Goal: Task Accomplishment & Management: Use online tool/utility

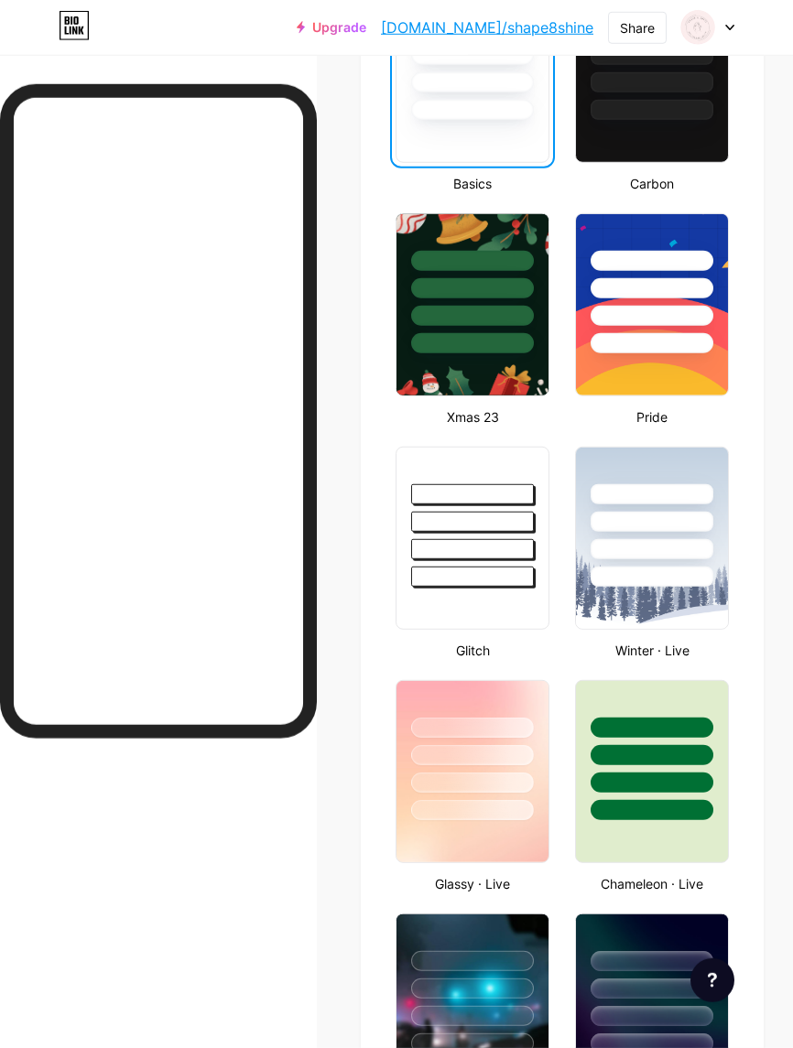
scroll to position [688, 0]
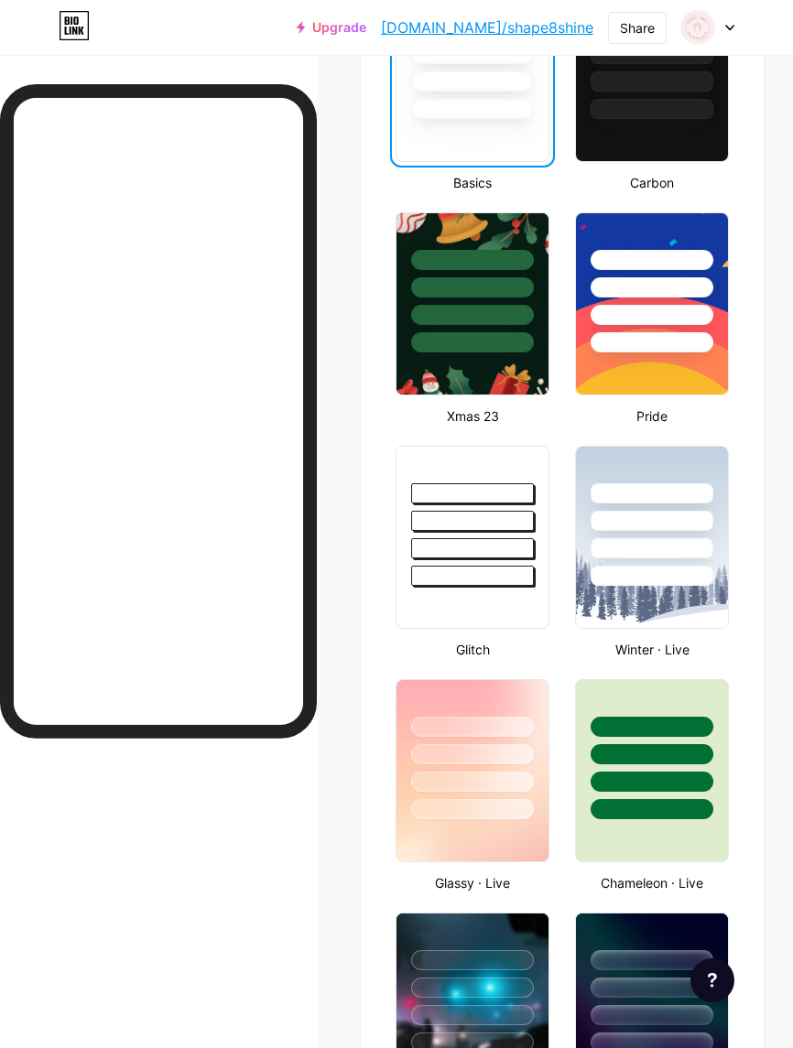
click at [530, 520] on div at bounding box center [472, 521] width 123 height 20
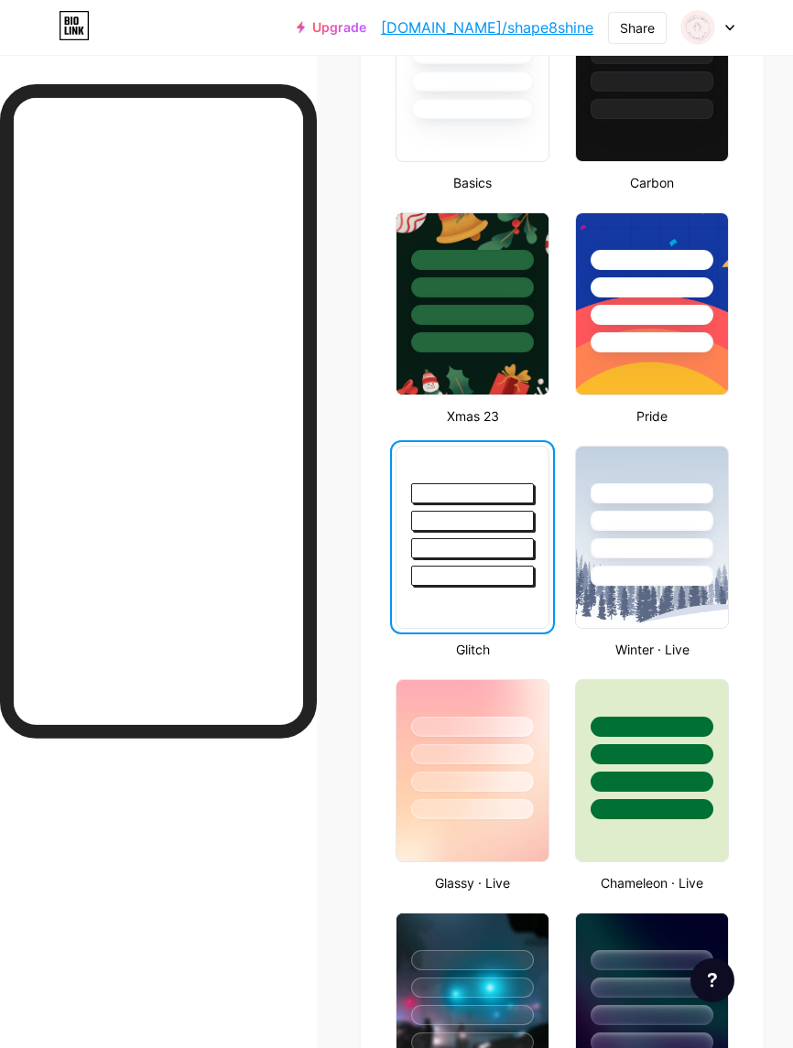
click at [521, 710] on div at bounding box center [472, 749] width 152 height 139
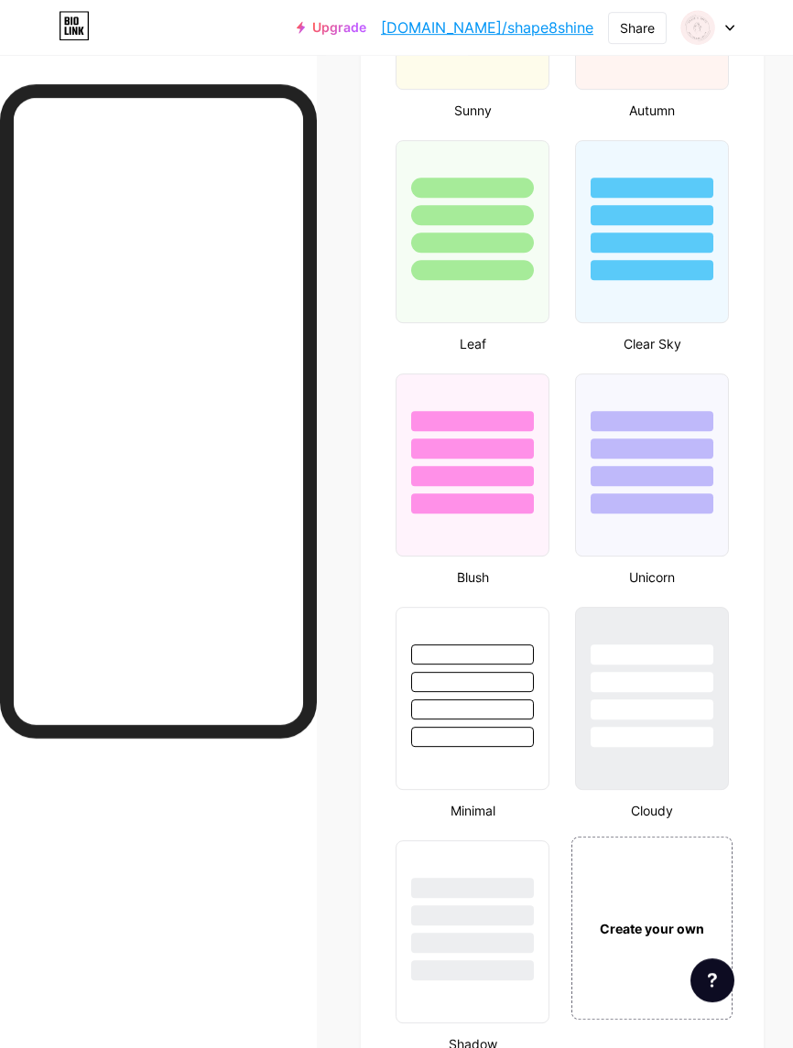
click at [530, 538] on div at bounding box center [472, 465] width 154 height 183
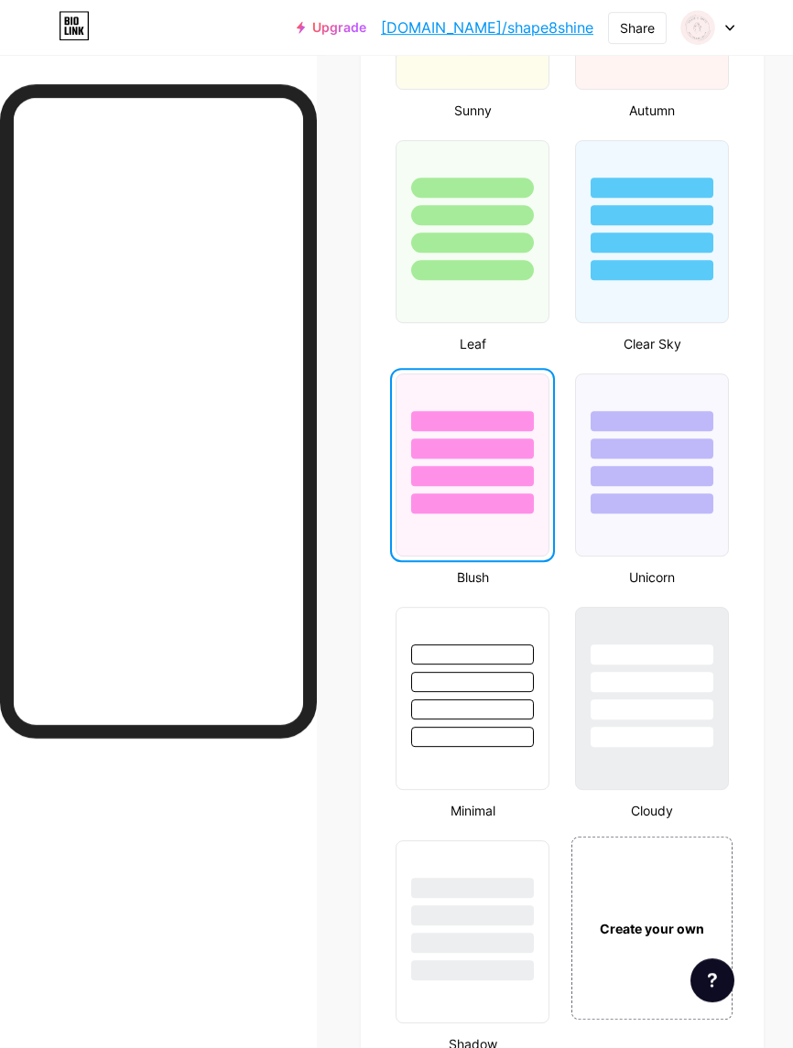
scroll to position [2395, 0]
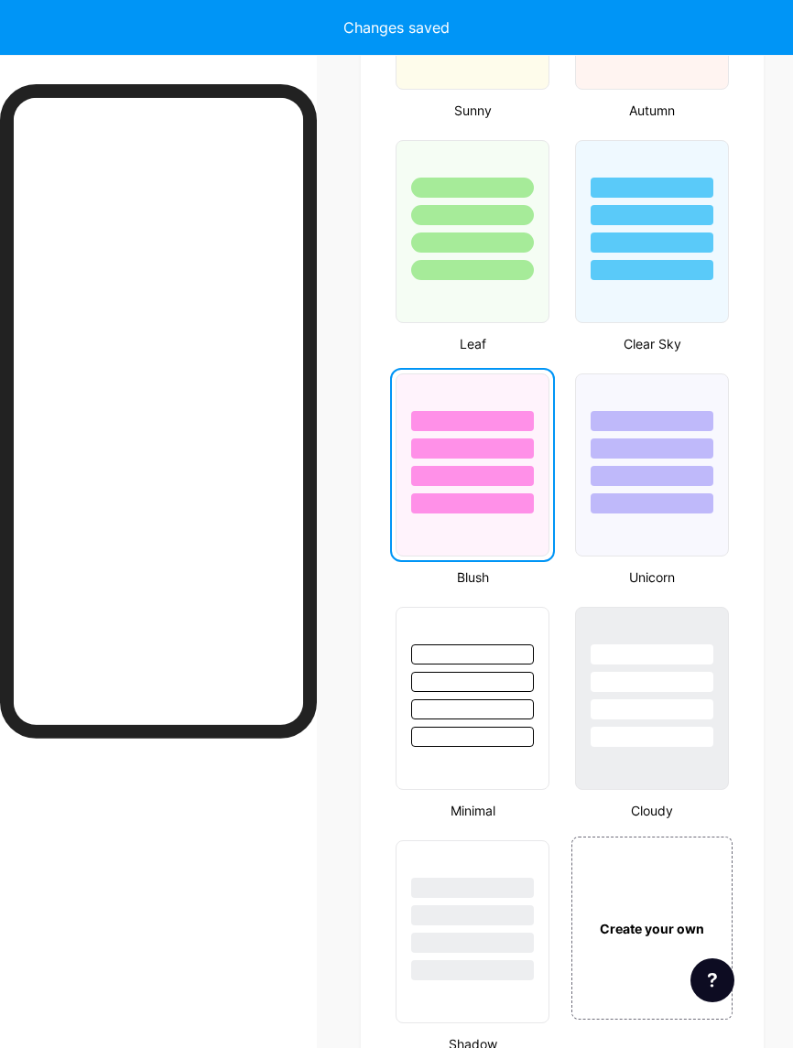
click at [662, 646] on div at bounding box center [651, 655] width 123 height 20
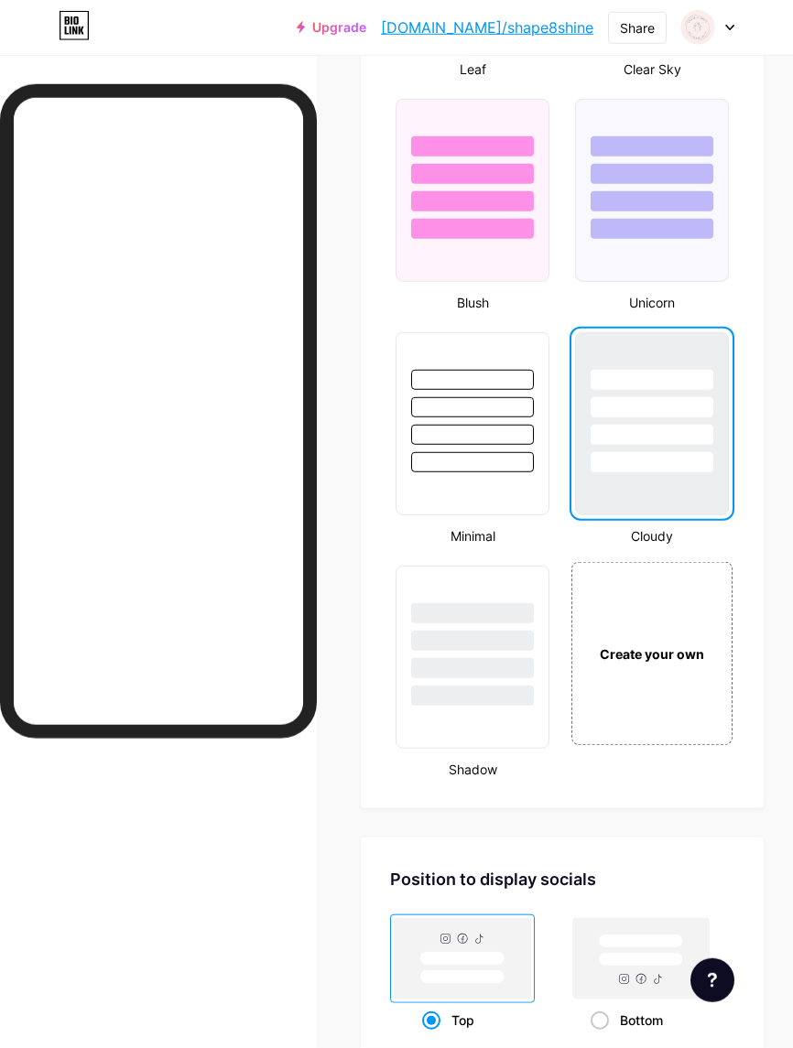
scroll to position [2670, 0]
click at [548, 612] on div at bounding box center [472, 635] width 152 height 139
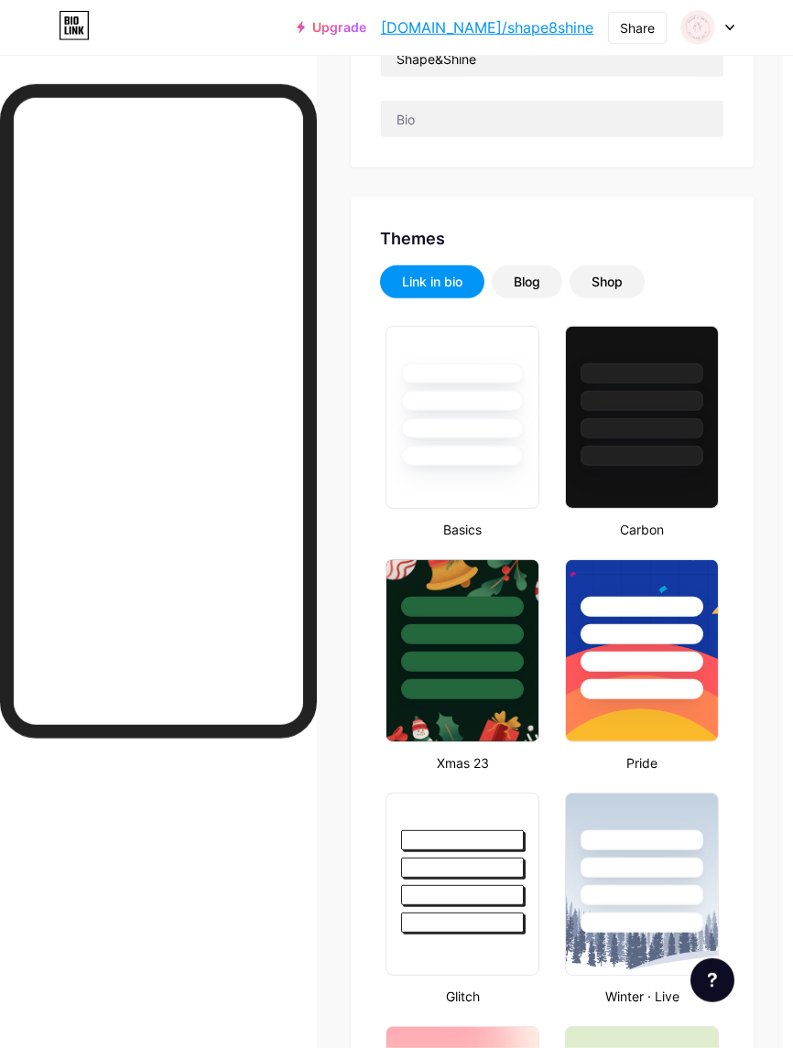
scroll to position [72, 11]
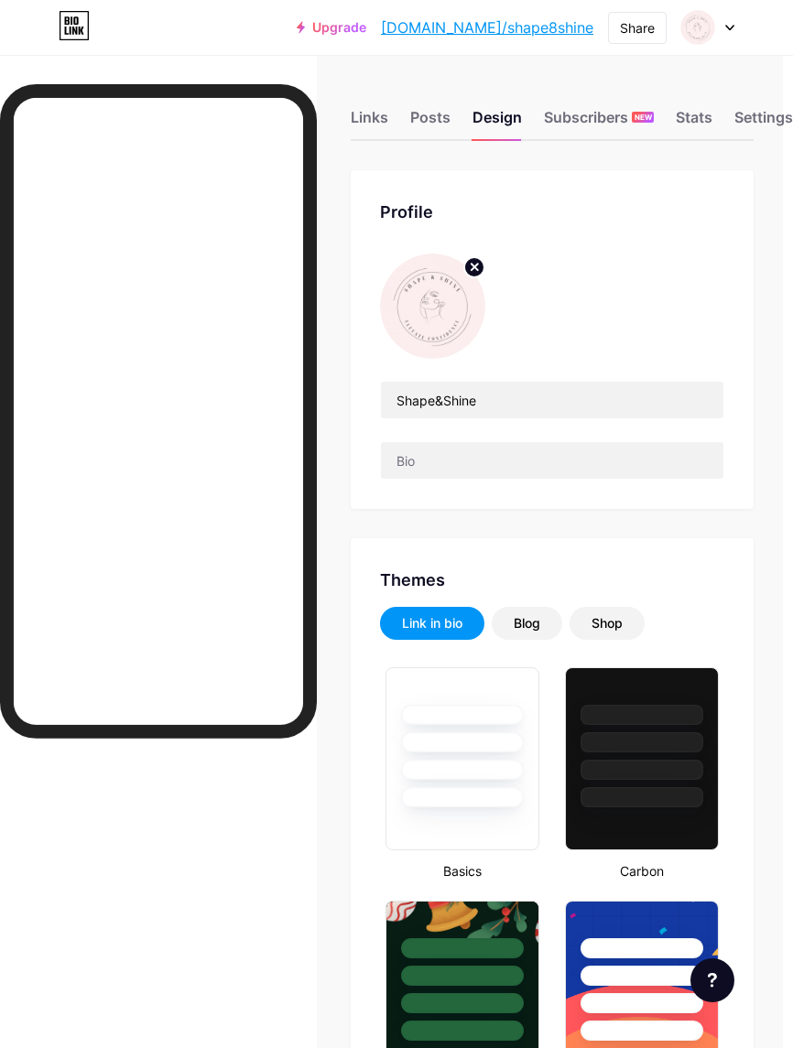
click at [513, 716] on div at bounding box center [462, 715] width 123 height 20
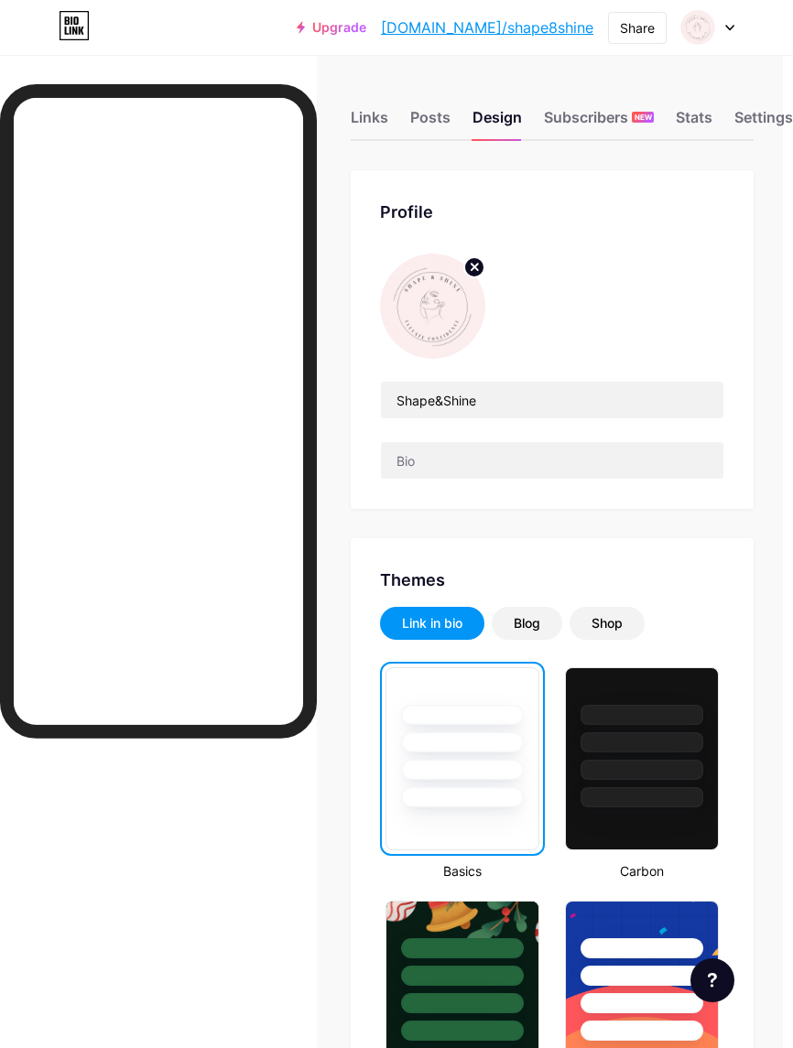
click at [536, 629] on div "Blog" at bounding box center [527, 623] width 27 height 18
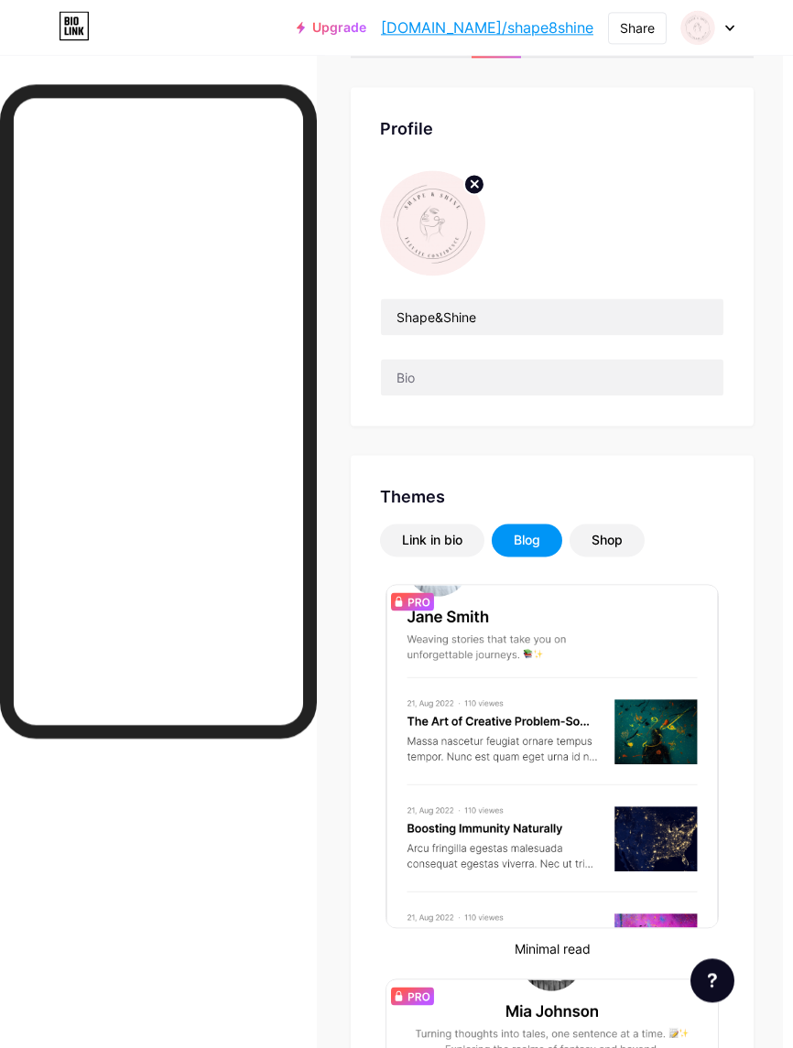
click at [608, 547] on div "Shop" at bounding box center [606, 540] width 31 height 18
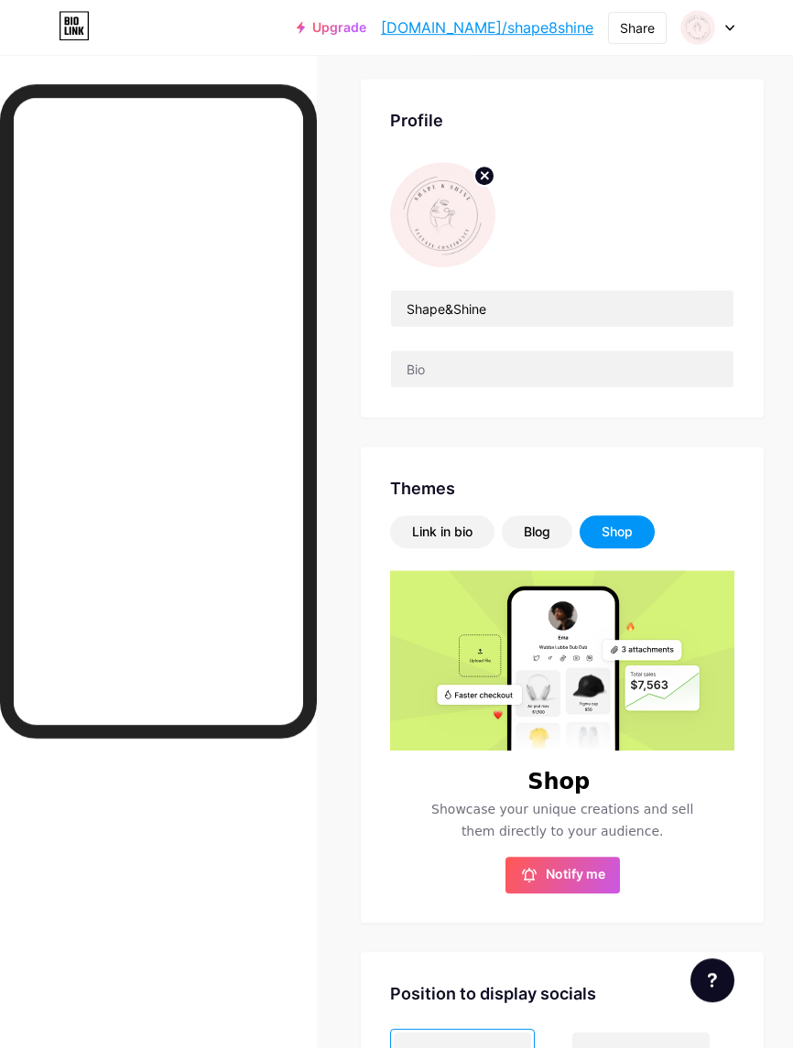
scroll to position [0, 0]
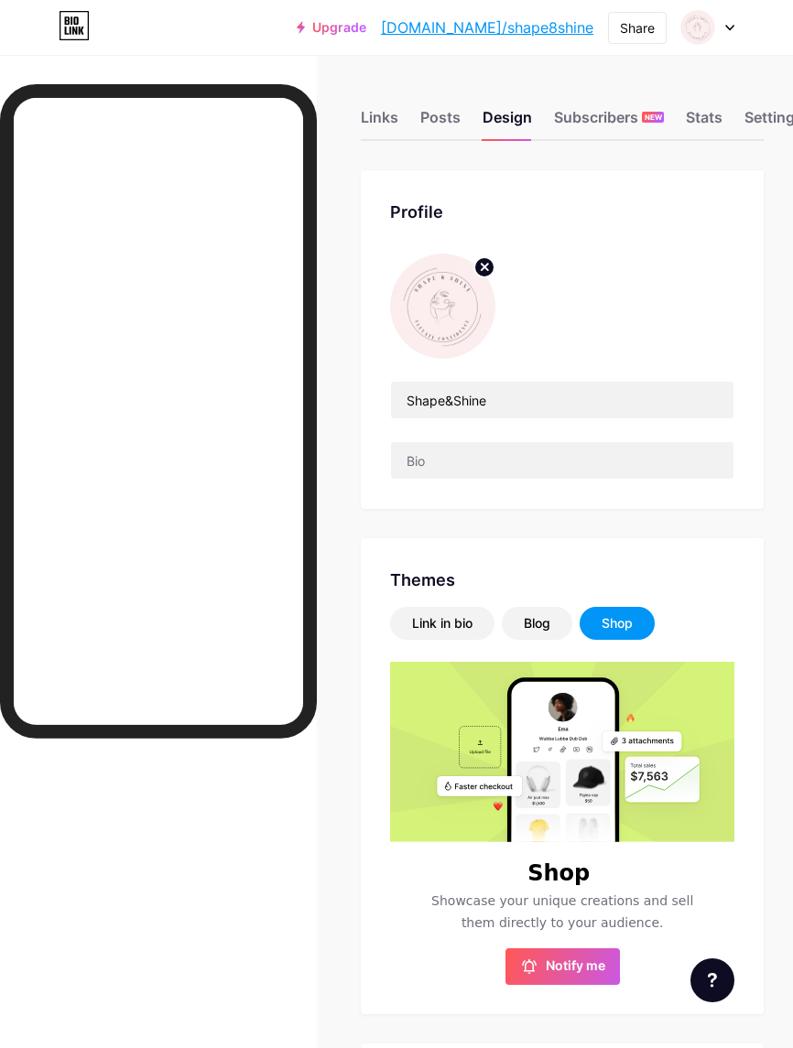
click at [387, 114] on div "Links" at bounding box center [380, 122] width 38 height 33
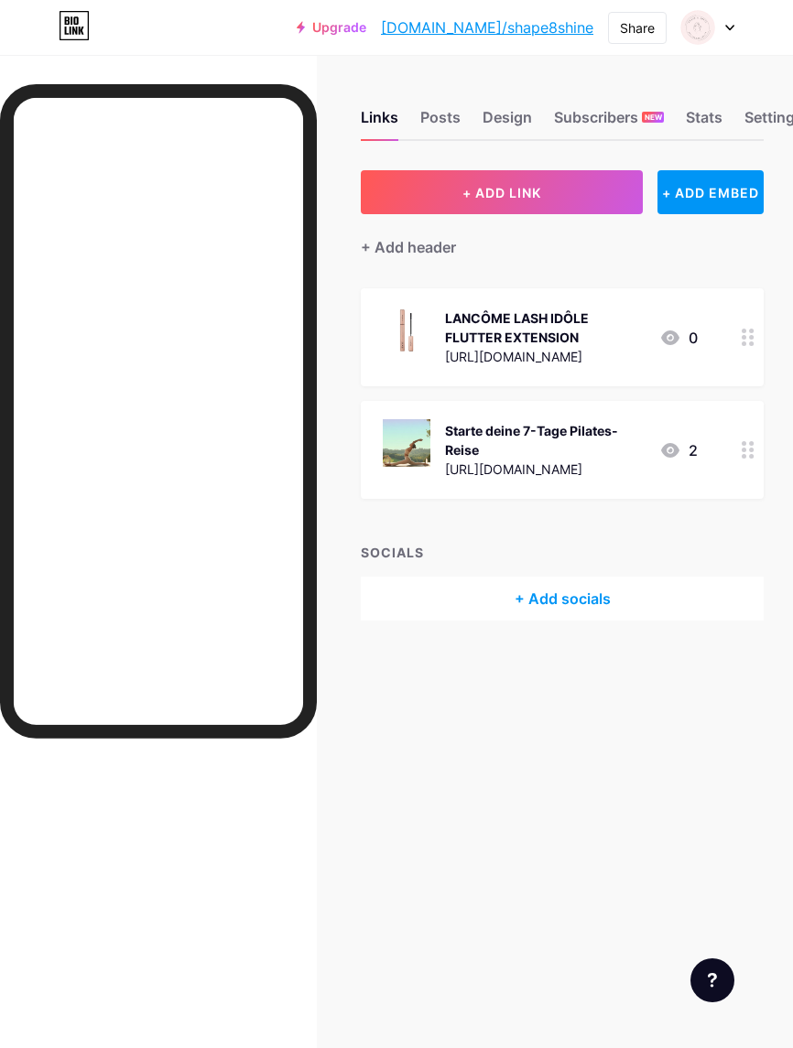
click at [598, 190] on button "+ ADD LINK" at bounding box center [502, 192] width 282 height 44
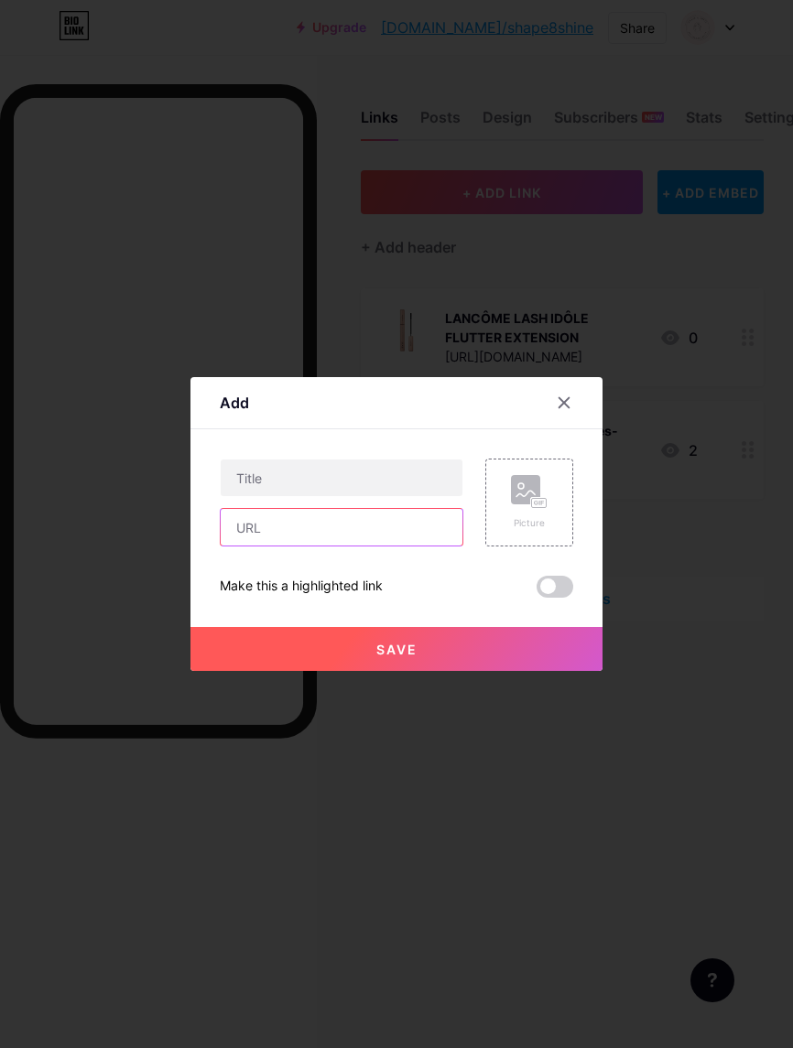
click at [402, 546] on input "text" at bounding box center [342, 527] width 242 height 37
click at [403, 546] on input "text" at bounding box center [342, 527] width 242 height 37
paste input "[URL][DOMAIN_NAME]"
type input "[URL][DOMAIN_NAME]"
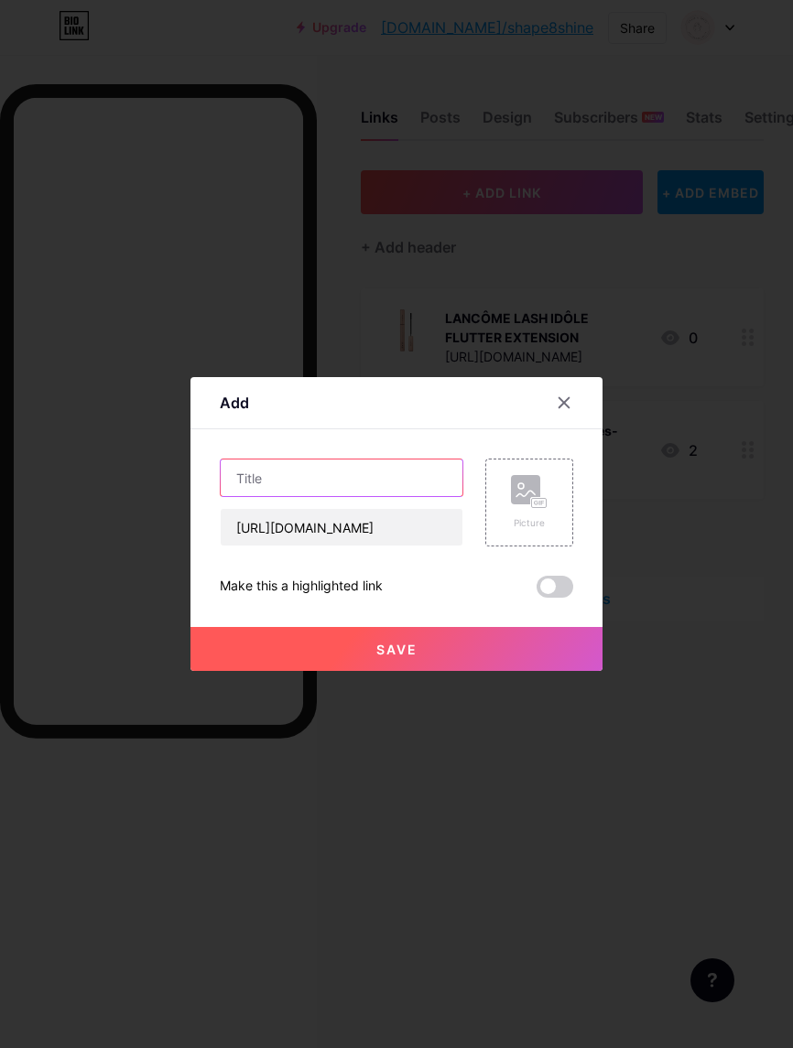
click at [422, 496] on input "text" at bounding box center [342, 478] width 242 height 37
click at [377, 496] on input "lululemon" at bounding box center [342, 478] width 242 height 37
type input "lululemon jacket"
click at [543, 547] on div "Picture" at bounding box center [529, 503] width 88 height 88
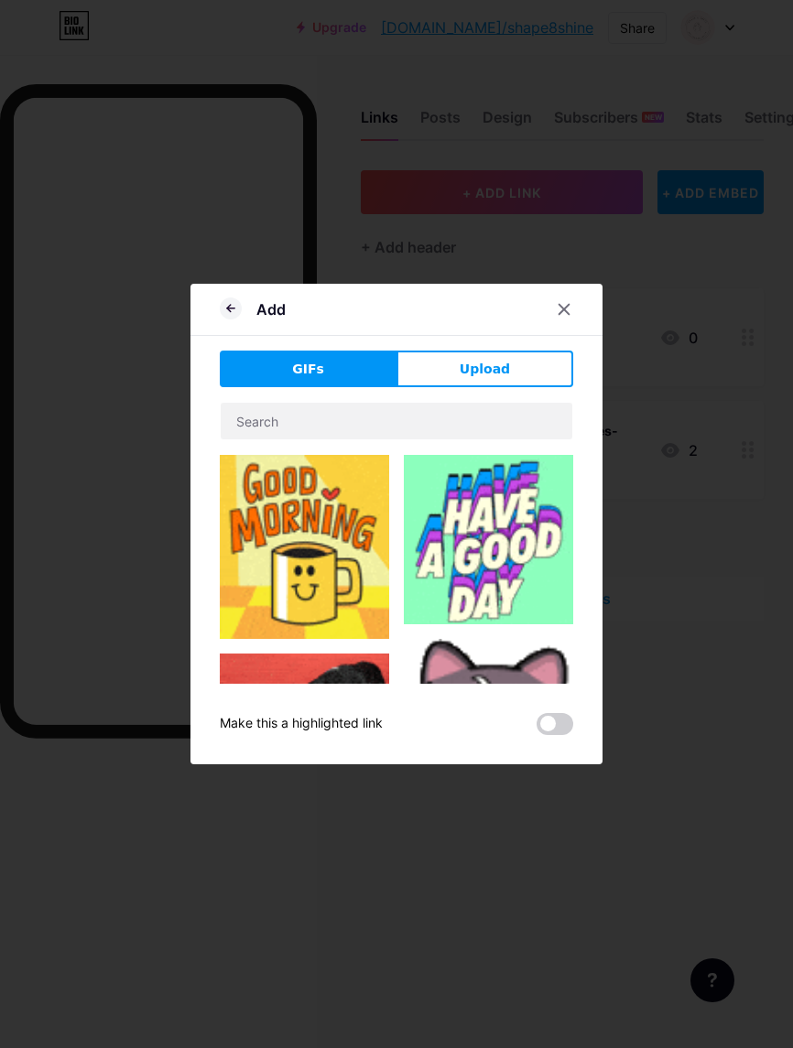
click at [516, 387] on button "Upload" at bounding box center [484, 369] width 177 height 37
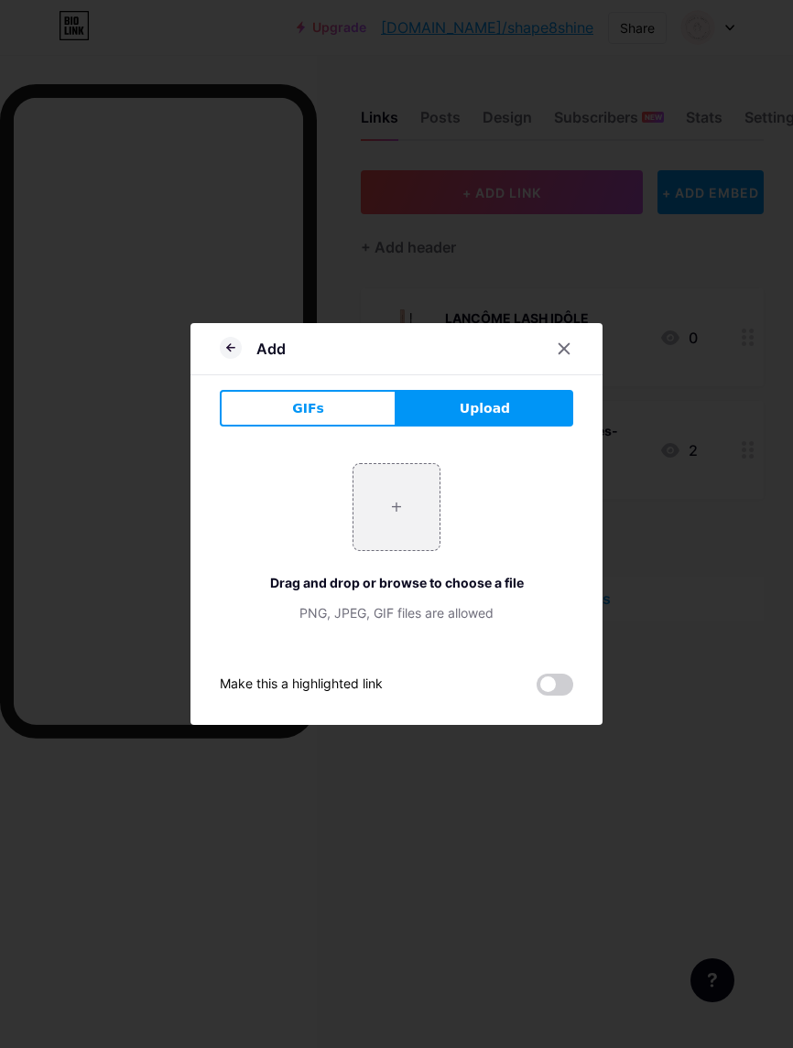
click at [404, 546] on input "file" at bounding box center [396, 507] width 86 height 86
type input "C:\fakepath\IMG_1840.jpeg"
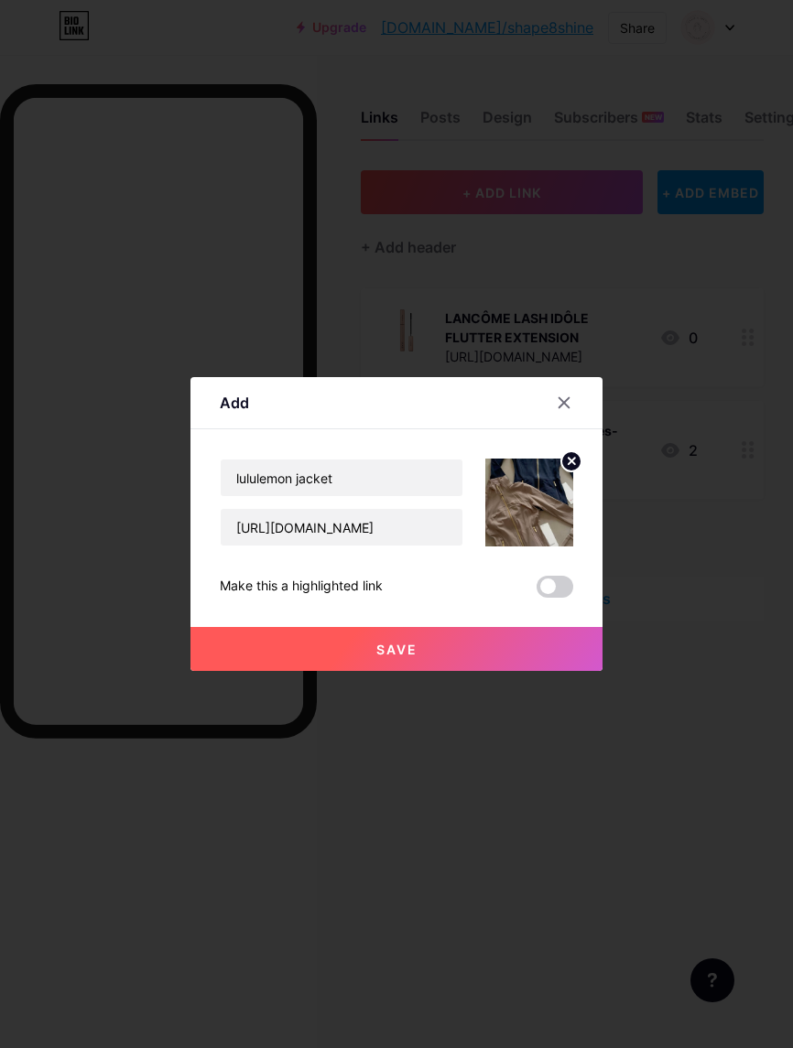
click at [427, 671] on button "Save" at bounding box center [396, 649] width 412 height 44
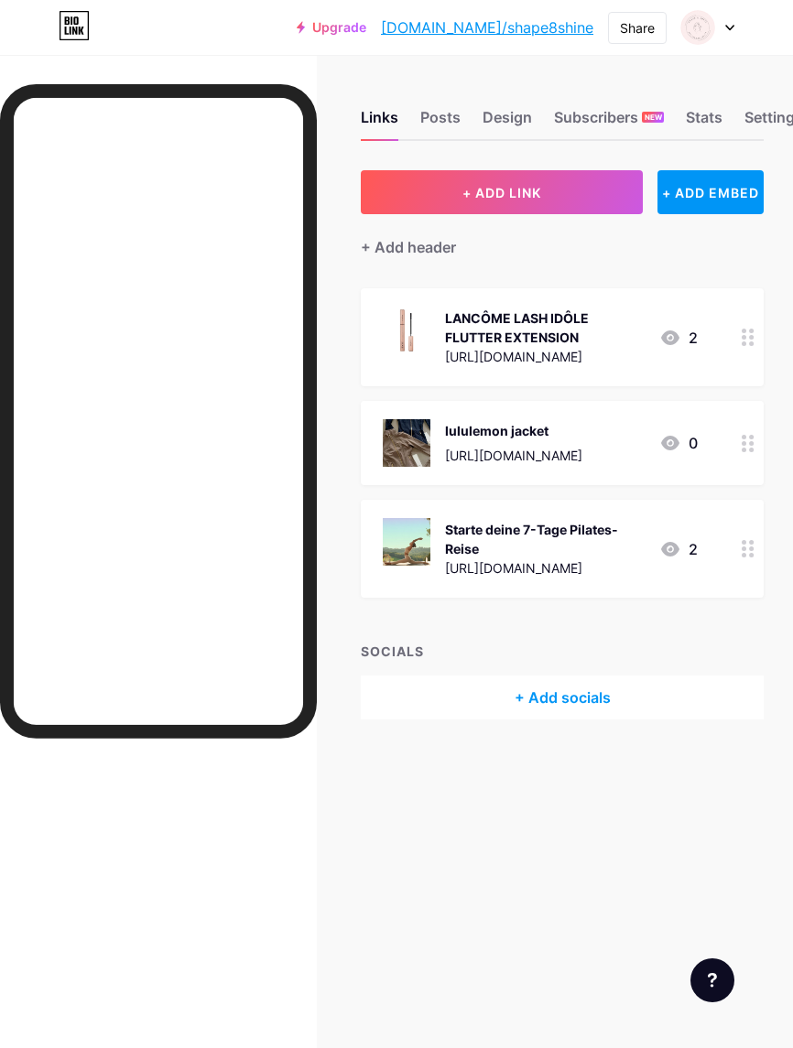
click at [751, 332] on icon at bounding box center [748, 337] width 13 height 17
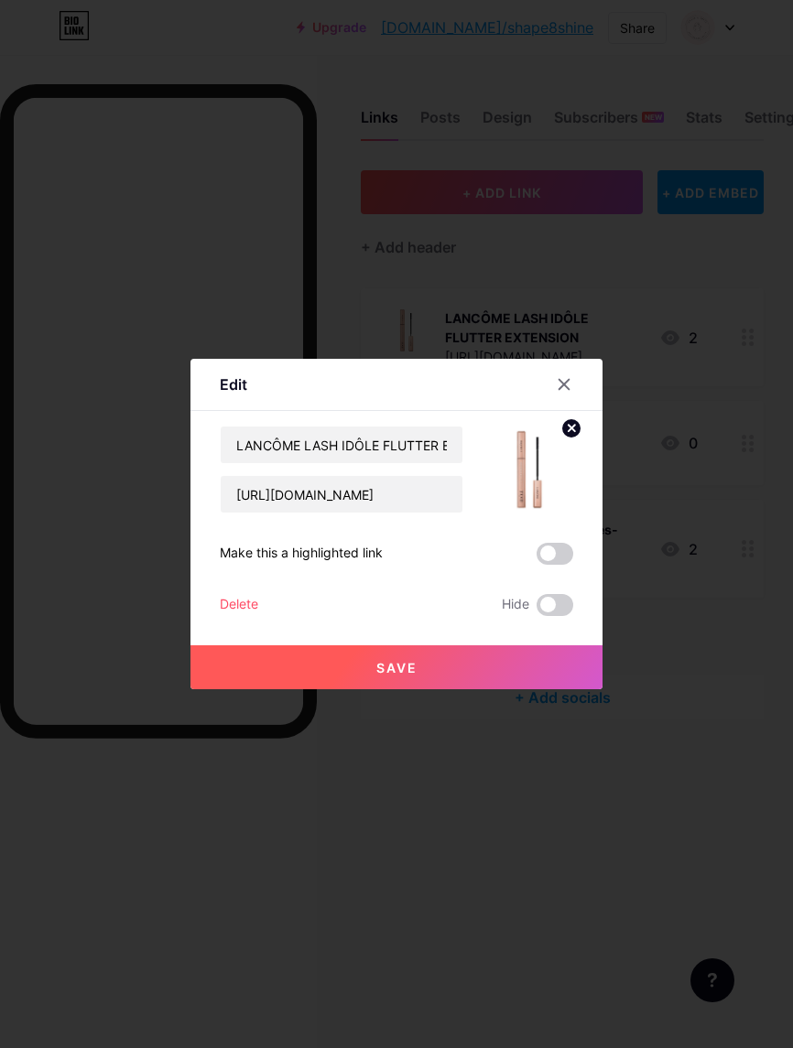
click at [244, 616] on div "Delete" at bounding box center [239, 605] width 38 height 22
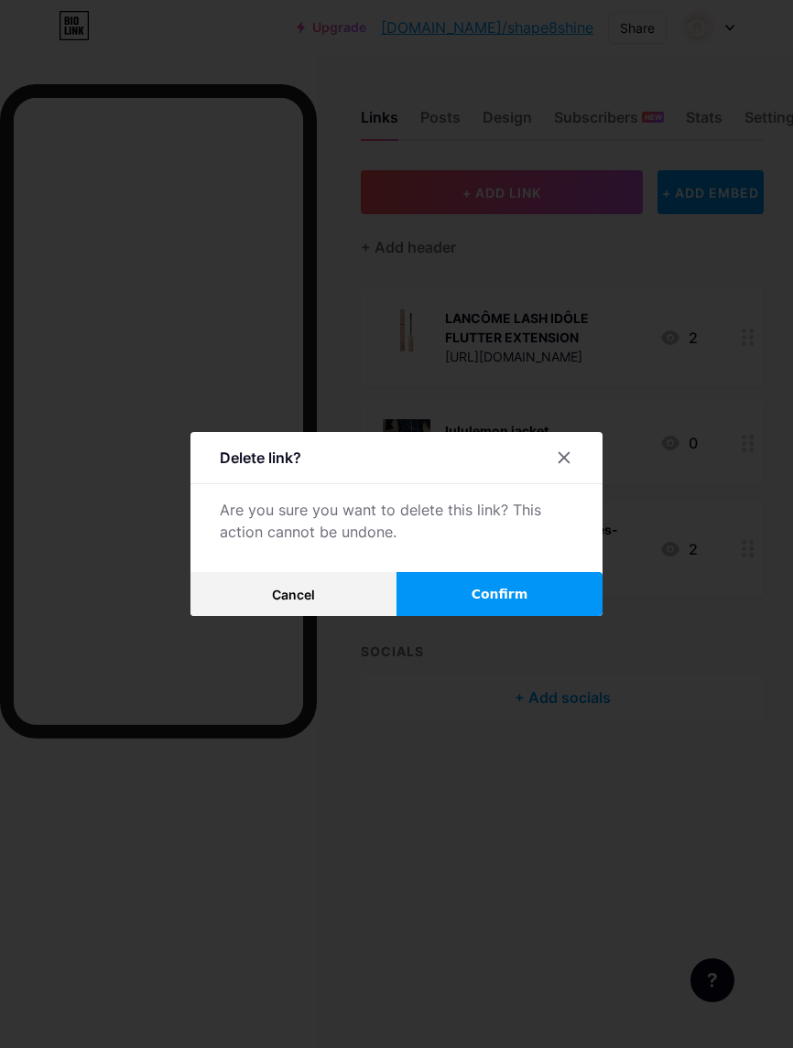
click at [445, 616] on button "Confirm" at bounding box center [499, 594] width 206 height 44
